Goal: Task Accomplishment & Management: Use online tool/utility

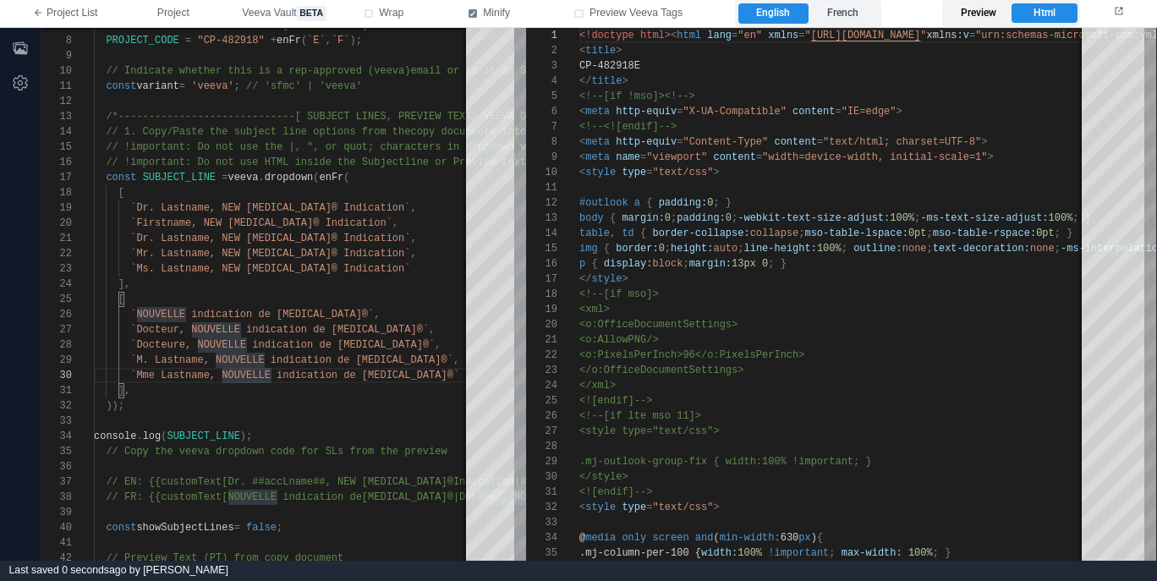
click at [983, 11] on label "Preview" at bounding box center [977, 13] width 65 height 20
